Goal: Navigation & Orientation: Find specific page/section

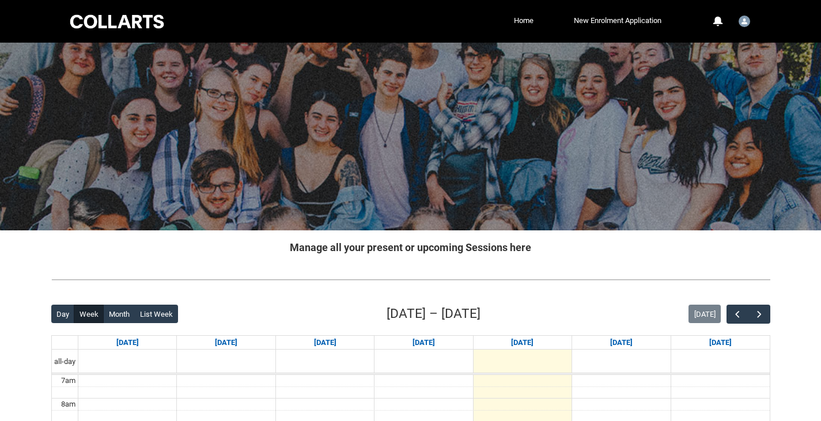
click at [35, 309] on div "Skip to Main Content Collarts Education Community Home New Enrolment Applicatio…" at bounding box center [410, 429] width 821 height 858
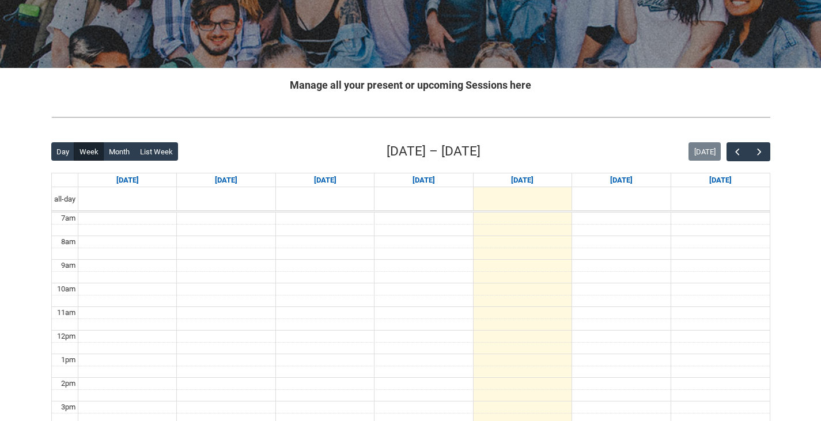
scroll to position [173, 0]
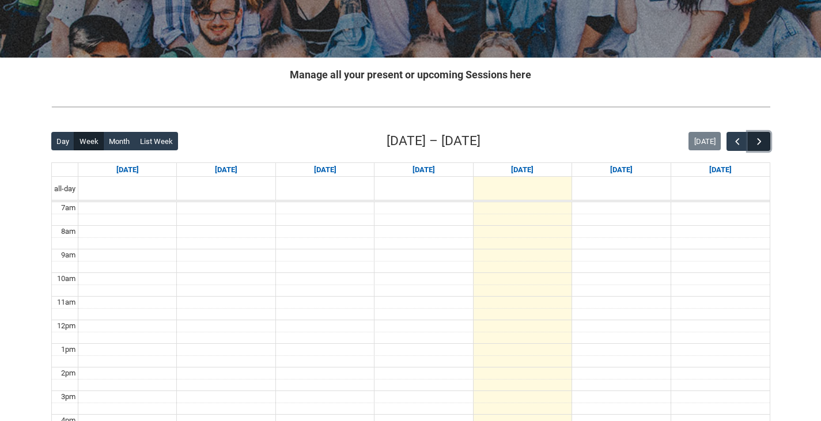
click at [764, 141] on button "button" at bounding box center [759, 141] width 22 height 19
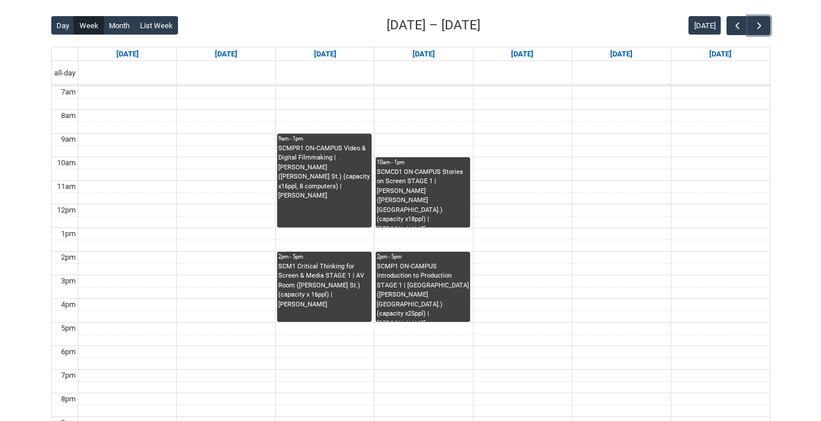
scroll to position [288, 0]
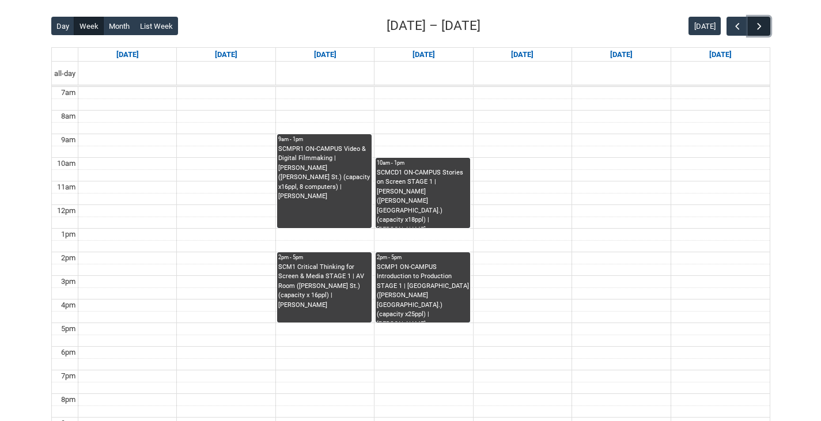
click at [757, 23] on span "button" at bounding box center [760, 27] width 12 height 12
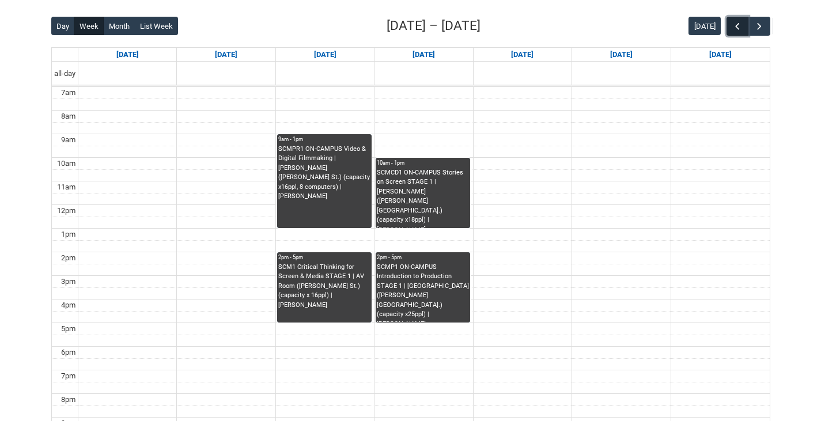
click at [737, 19] on button "button" at bounding box center [737, 26] width 22 height 19
click at [754, 21] on span "button" at bounding box center [760, 27] width 12 height 12
click at [733, 21] on span "button" at bounding box center [738, 27] width 12 height 12
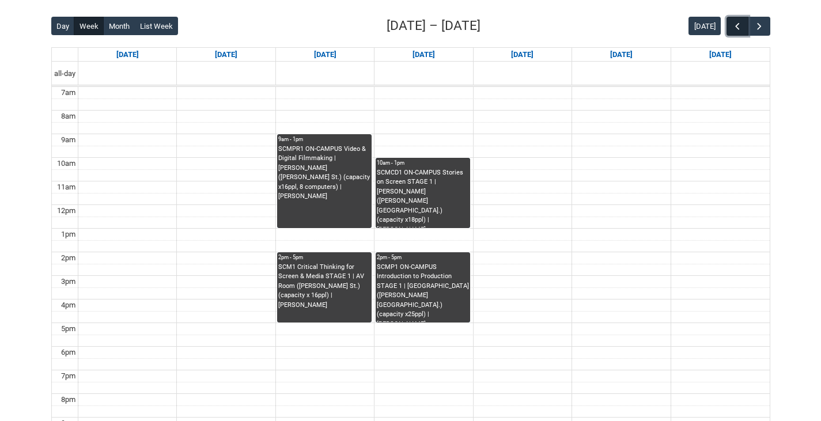
click at [733, 21] on span "button" at bounding box center [738, 27] width 12 height 12
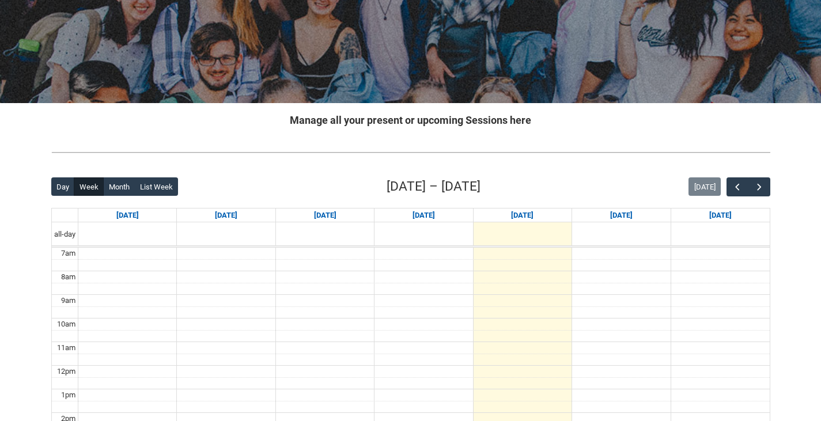
scroll to position [115, 0]
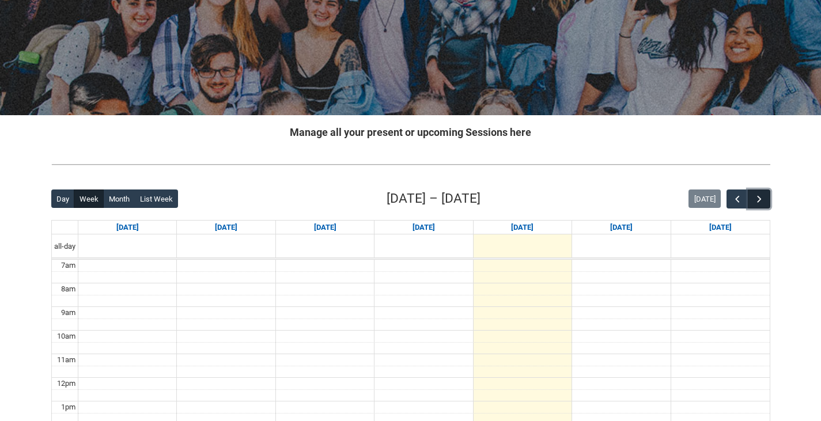
click at [764, 193] on button "button" at bounding box center [759, 199] width 22 height 19
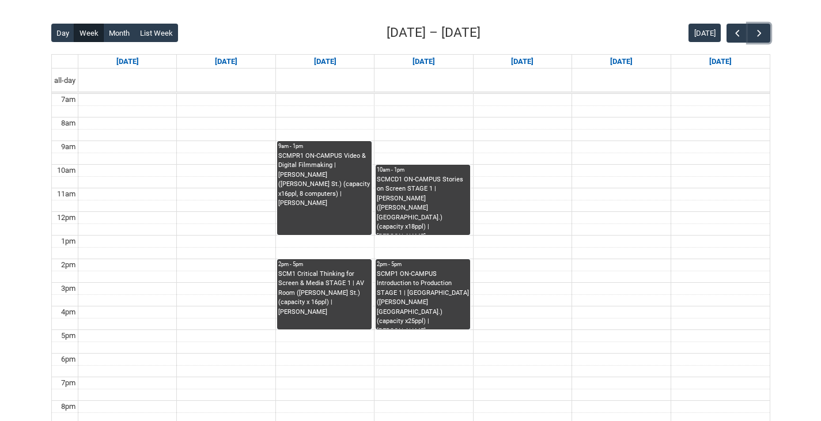
scroll to position [283, 0]
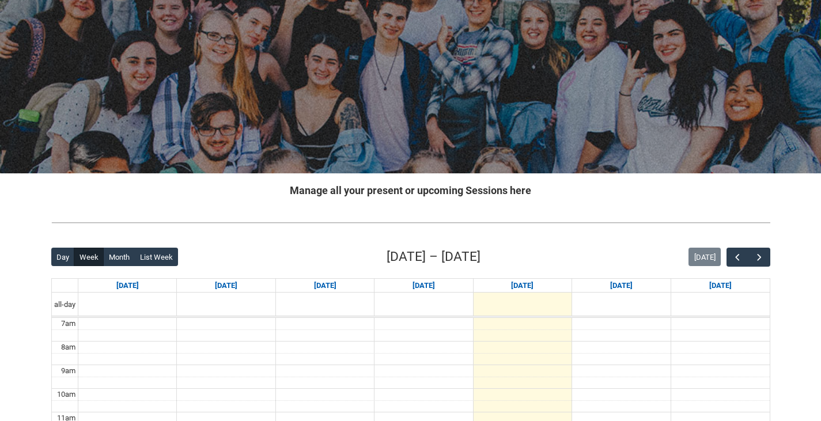
scroll to position [173, 0]
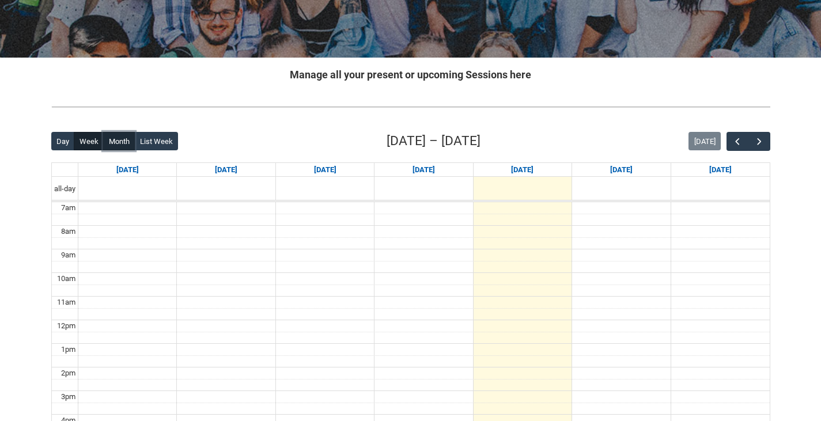
click at [123, 141] on button "Month" at bounding box center [119, 141] width 32 height 18
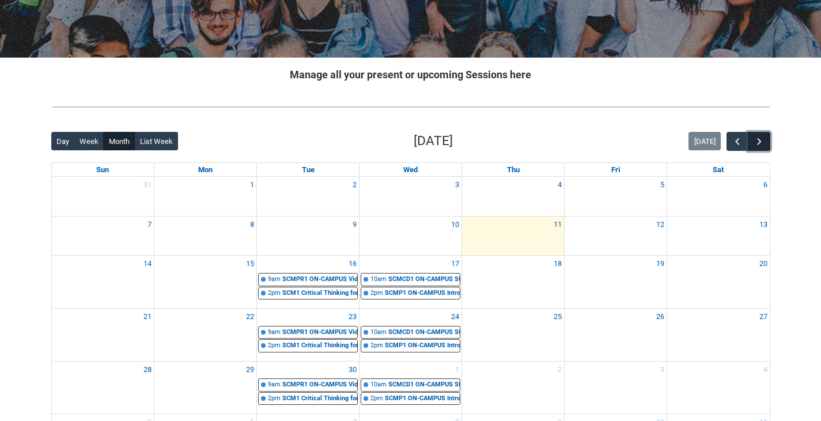
click at [761, 135] on button "button" at bounding box center [759, 141] width 22 height 19
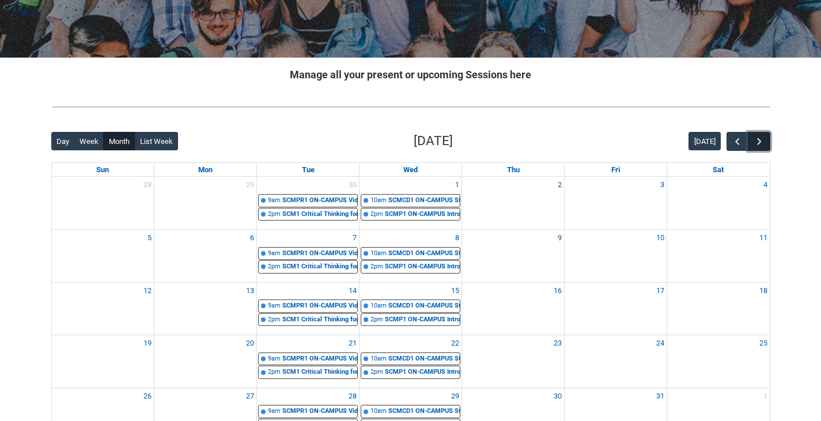
click at [761, 135] on button "button" at bounding box center [759, 141] width 22 height 19
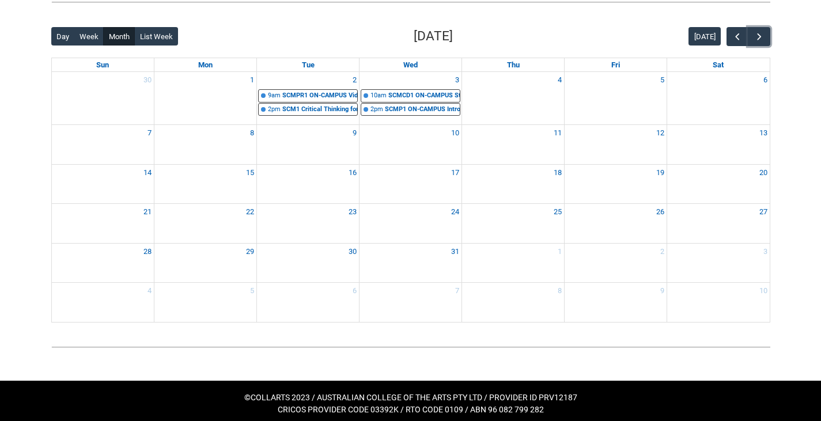
scroll to position [277, 0]
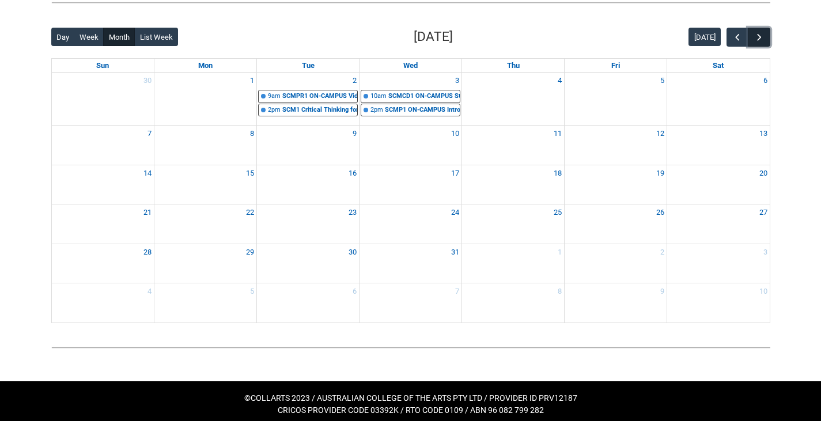
click at [763, 35] on span "button" at bounding box center [760, 38] width 12 height 12
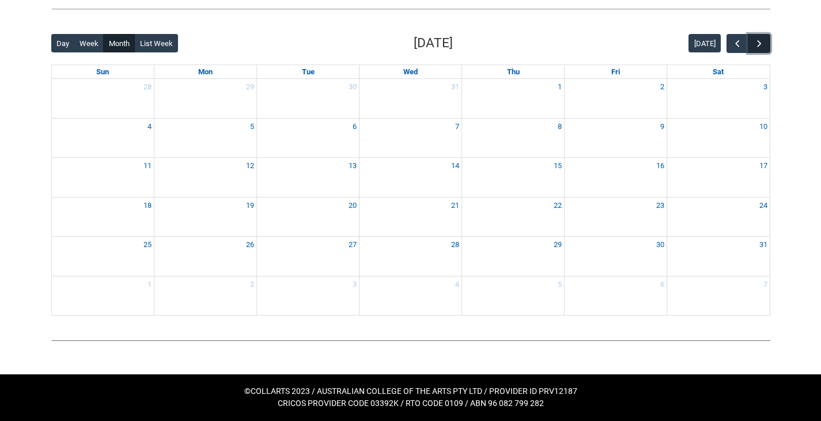
scroll to position [271, 0]
click at [763, 35] on button "button" at bounding box center [759, 43] width 22 height 19
click at [763, 34] on button "button" at bounding box center [759, 43] width 22 height 19
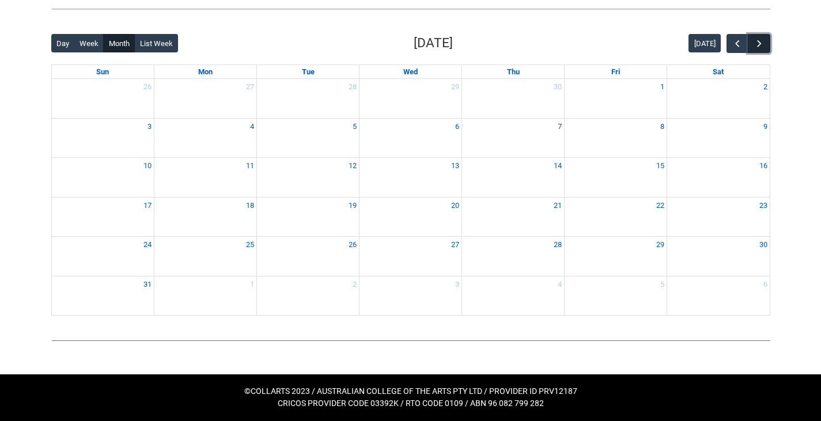
click at [759, 35] on button "button" at bounding box center [759, 43] width 22 height 19
